Goal: Check status: Check status

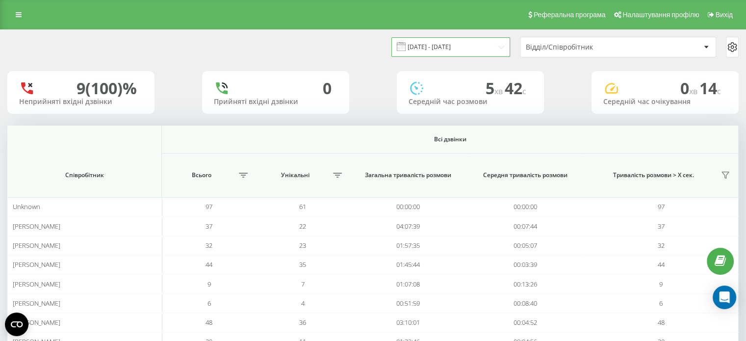
click at [441, 48] on input "[DATE] - [DATE]" at bounding box center [450, 46] width 119 height 19
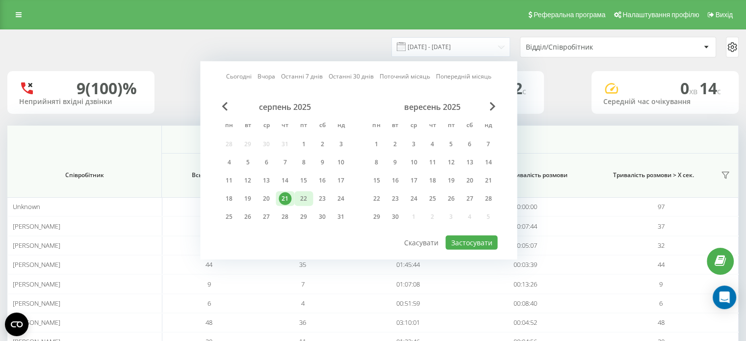
click at [310, 192] on div "22" at bounding box center [303, 198] width 19 height 15
click at [484, 241] on button "Застосувати" at bounding box center [471, 242] width 52 height 14
type input "[DATE] - [DATE]"
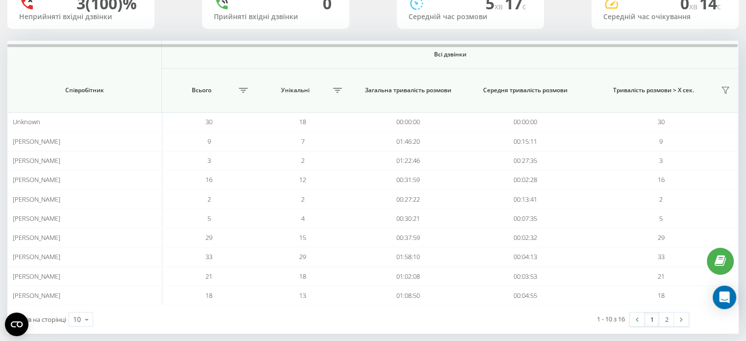
scroll to position [88, 0]
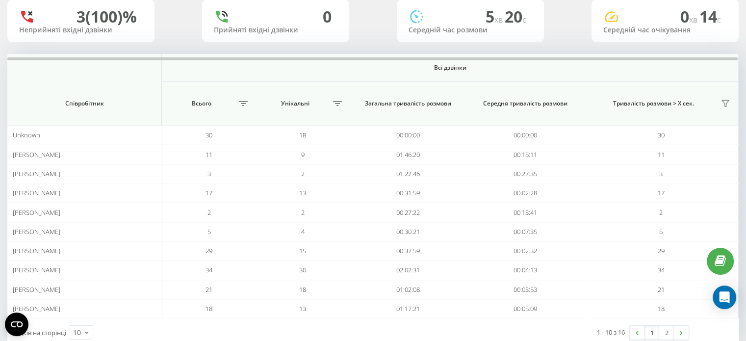
scroll to position [73, 0]
